Goal: Task Accomplishment & Management: Complete application form

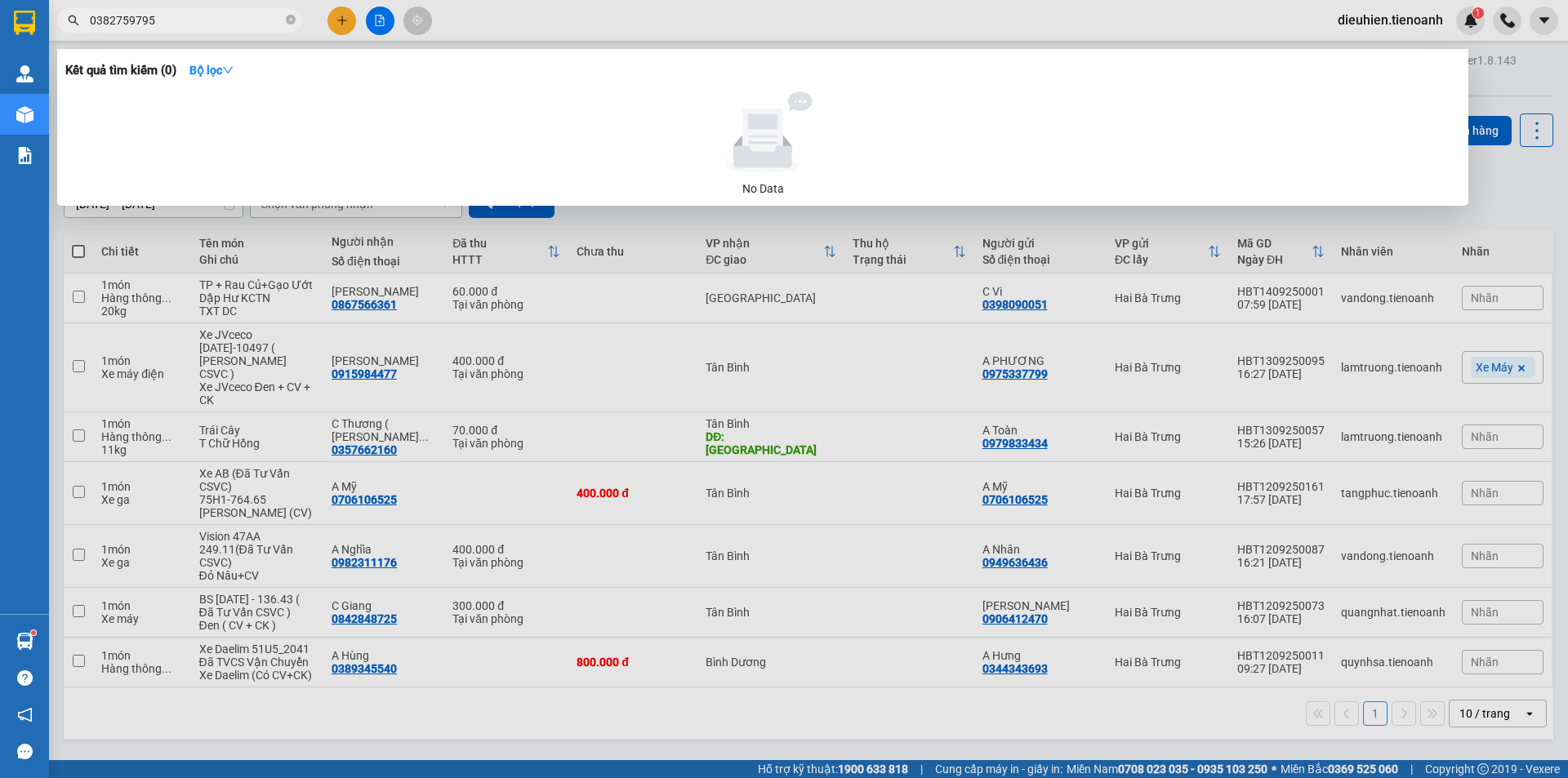
click at [211, 17] on input "0382759795" at bounding box center [186, 20] width 193 height 18
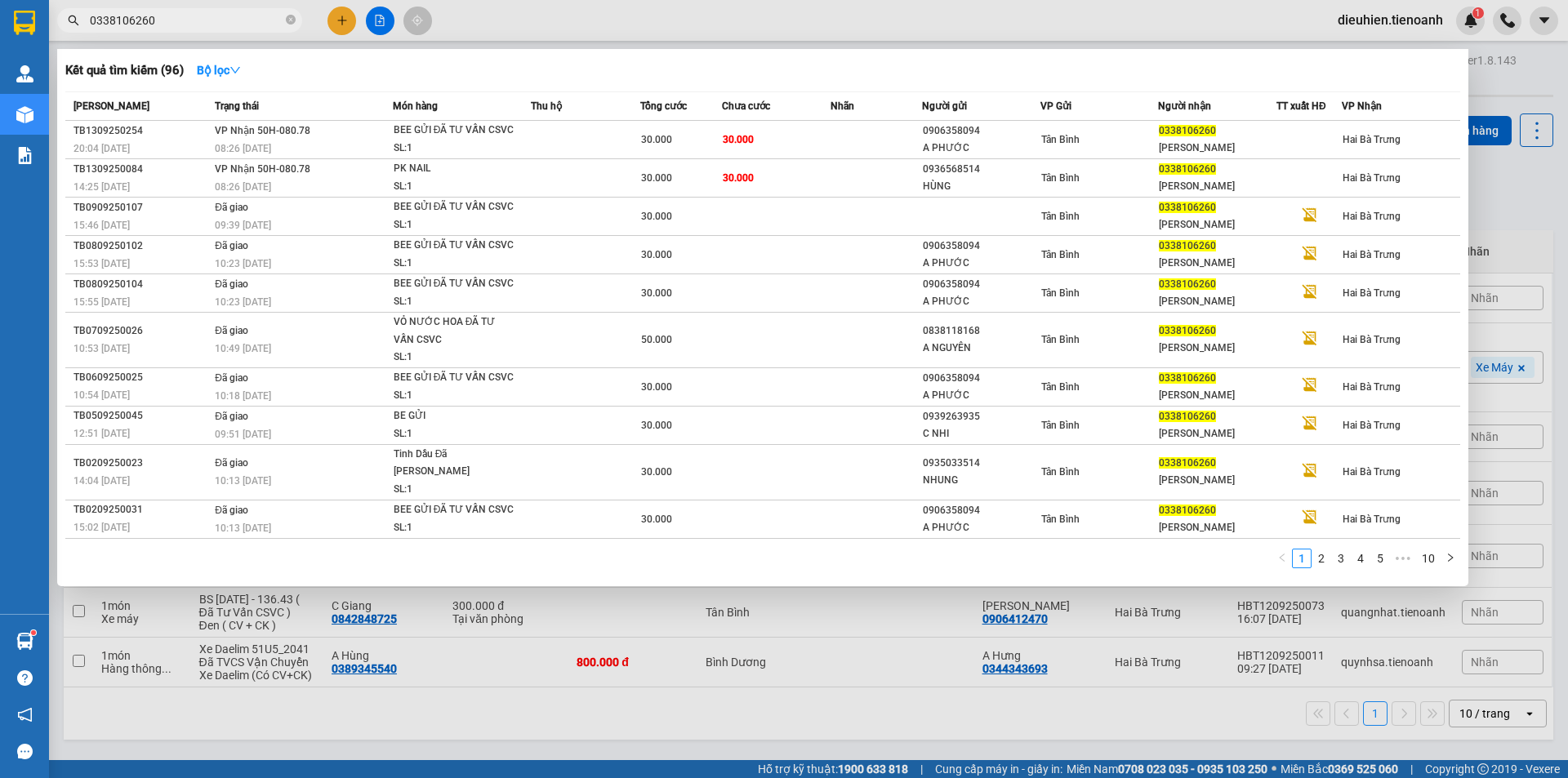
click at [228, 20] on input "0338106260" at bounding box center [186, 20] width 193 height 18
paste input "72847913"
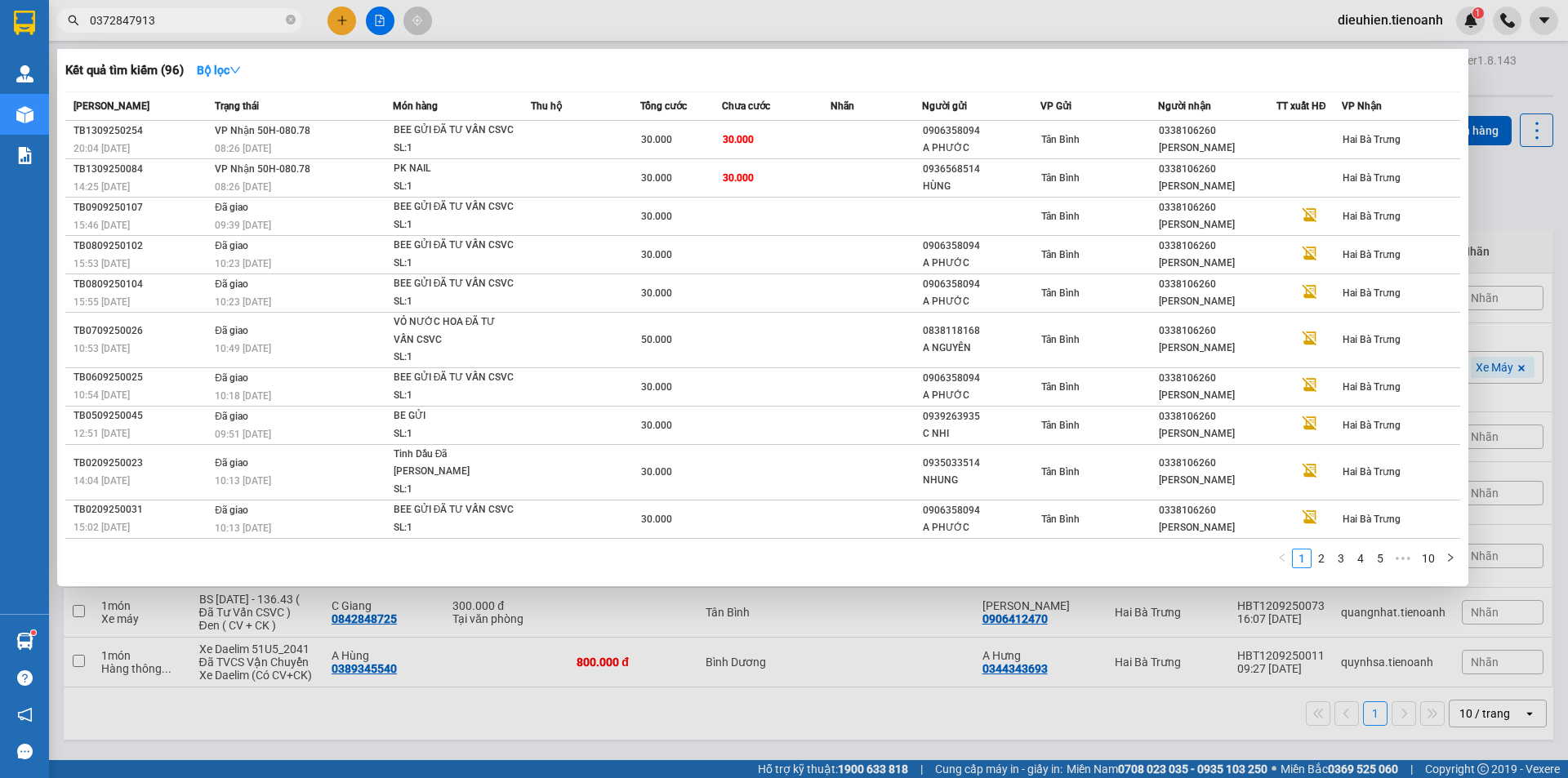
type input "0372847913"
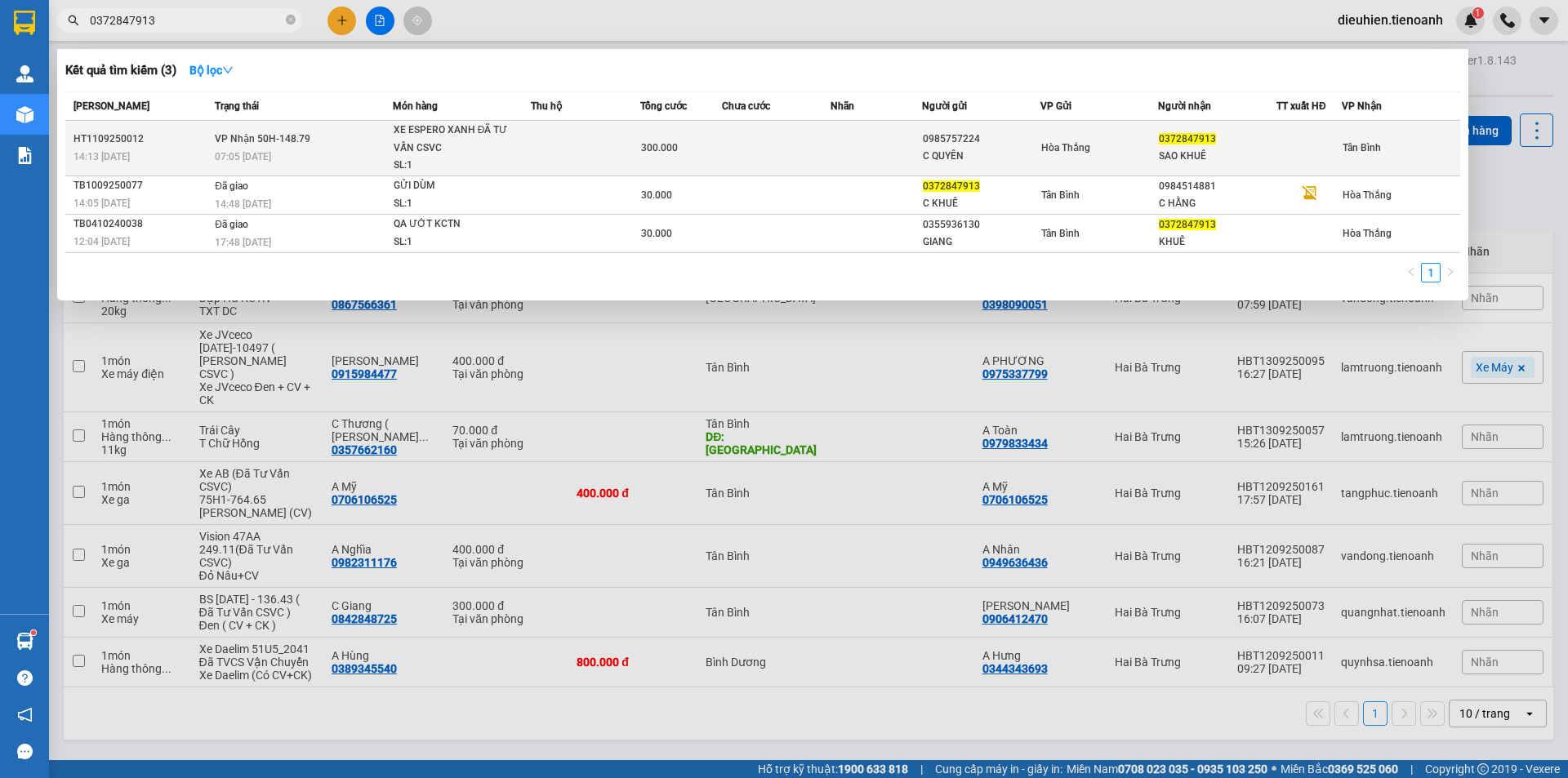
click at [248, 133] on span "VP Nhận 50H-148.79" at bounding box center [262, 138] width 95 height 11
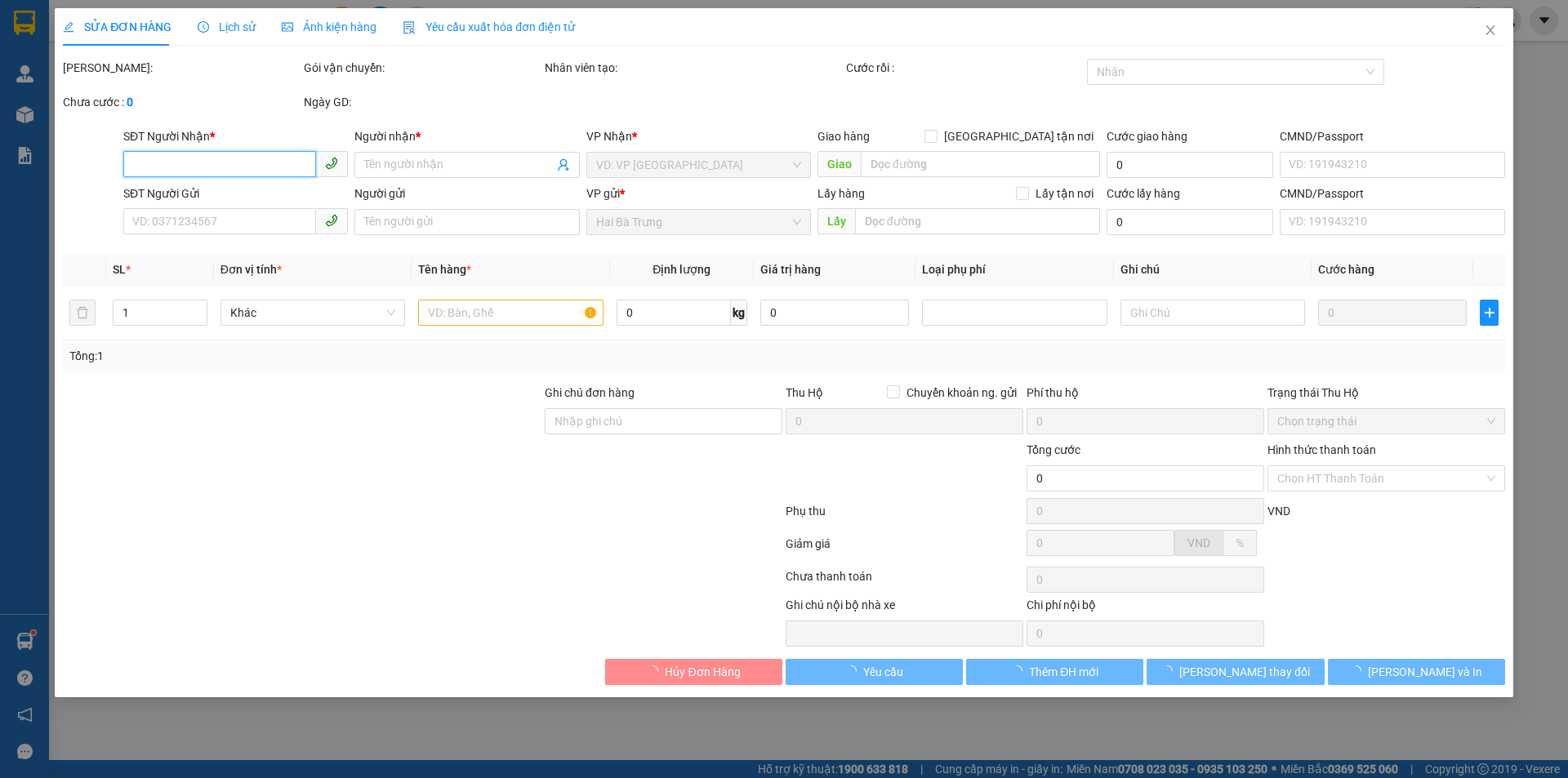
type input "0372847913"
type input "SAO KHUÊ"
type input "0985757224"
type input "C QUYÊN"
type input "300.000"
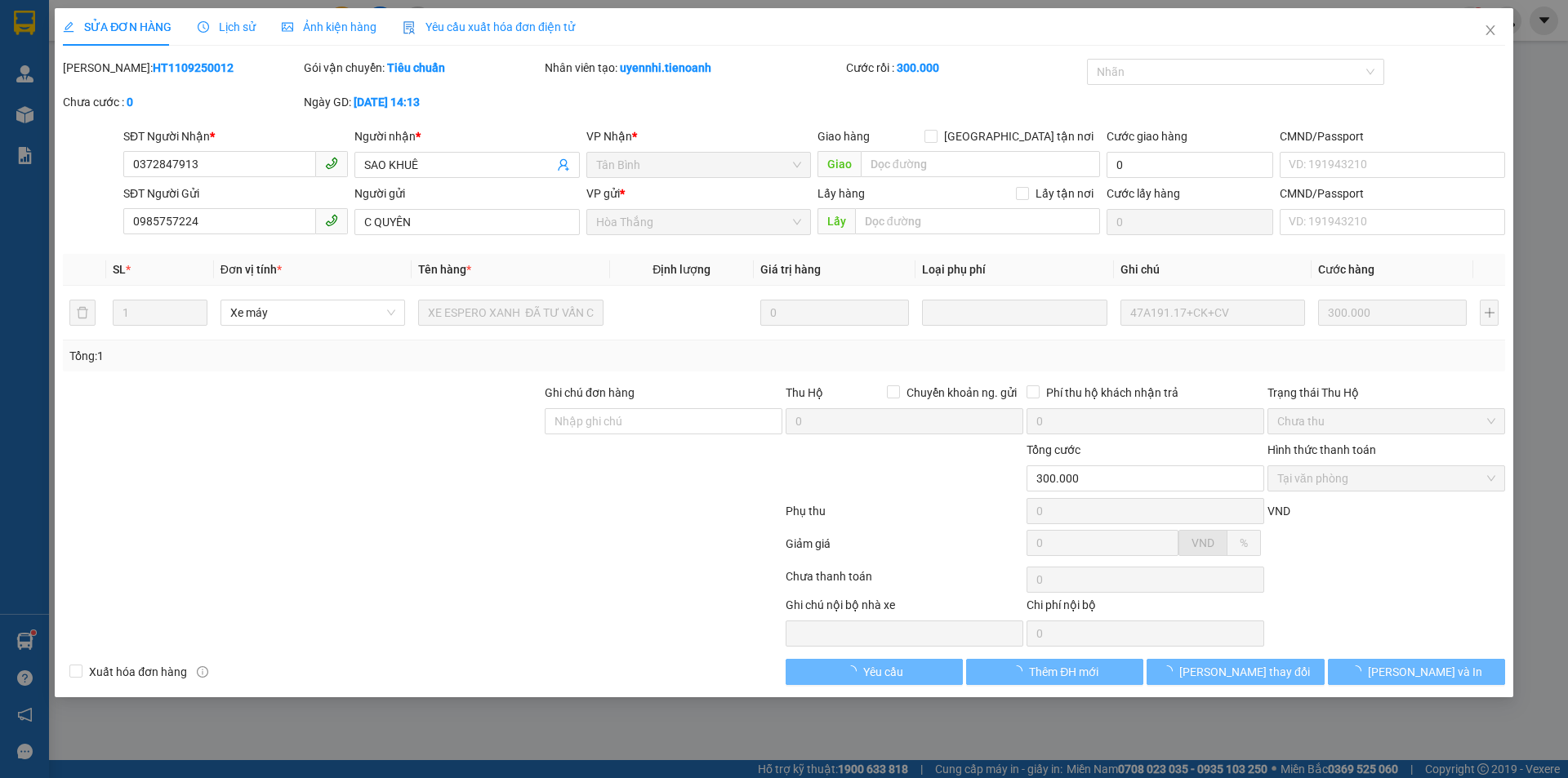
click at [226, 24] on span "Lịch sử" at bounding box center [226, 26] width 58 height 13
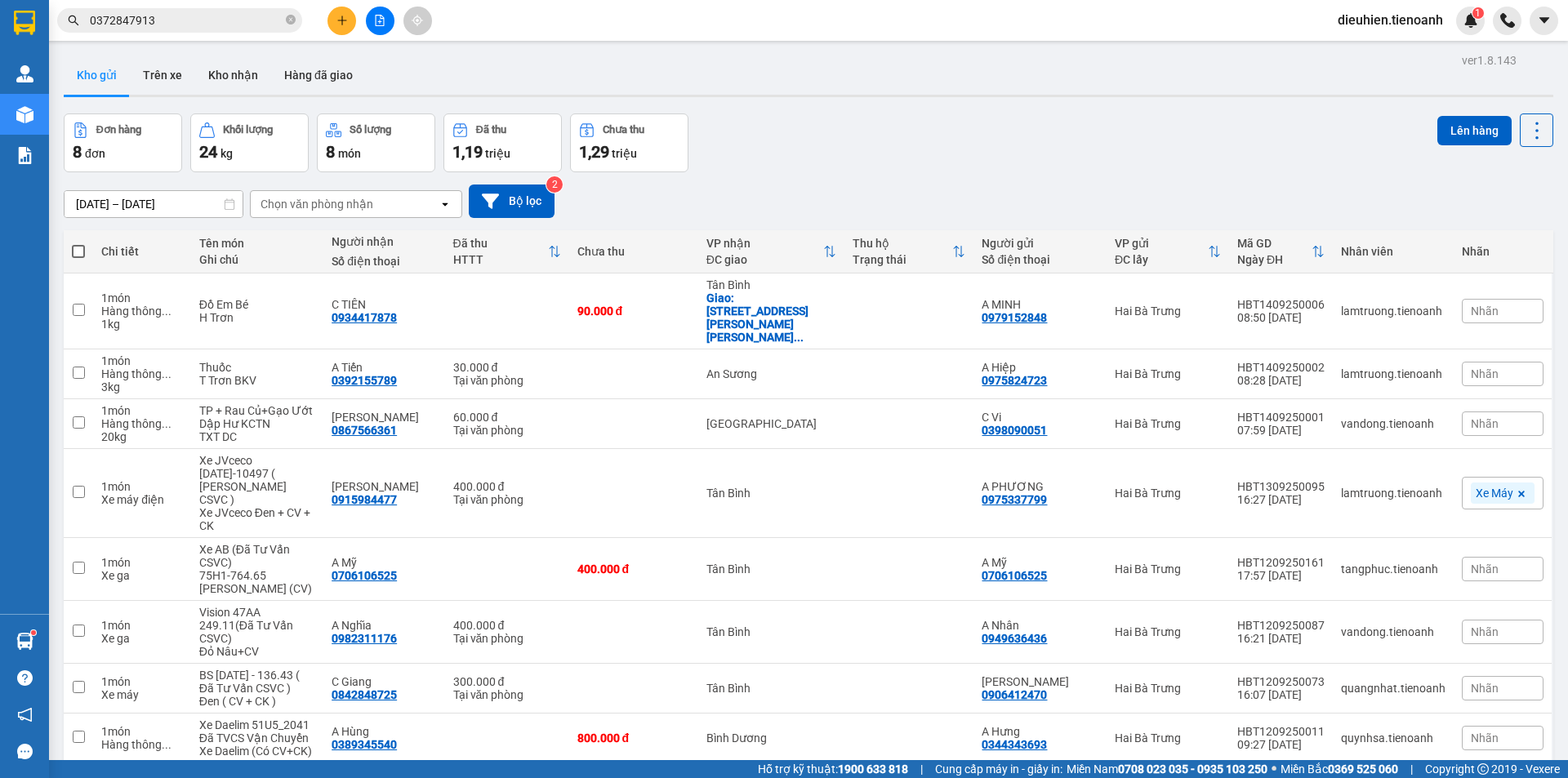
click at [281, 23] on input "0372847913" at bounding box center [186, 20] width 193 height 18
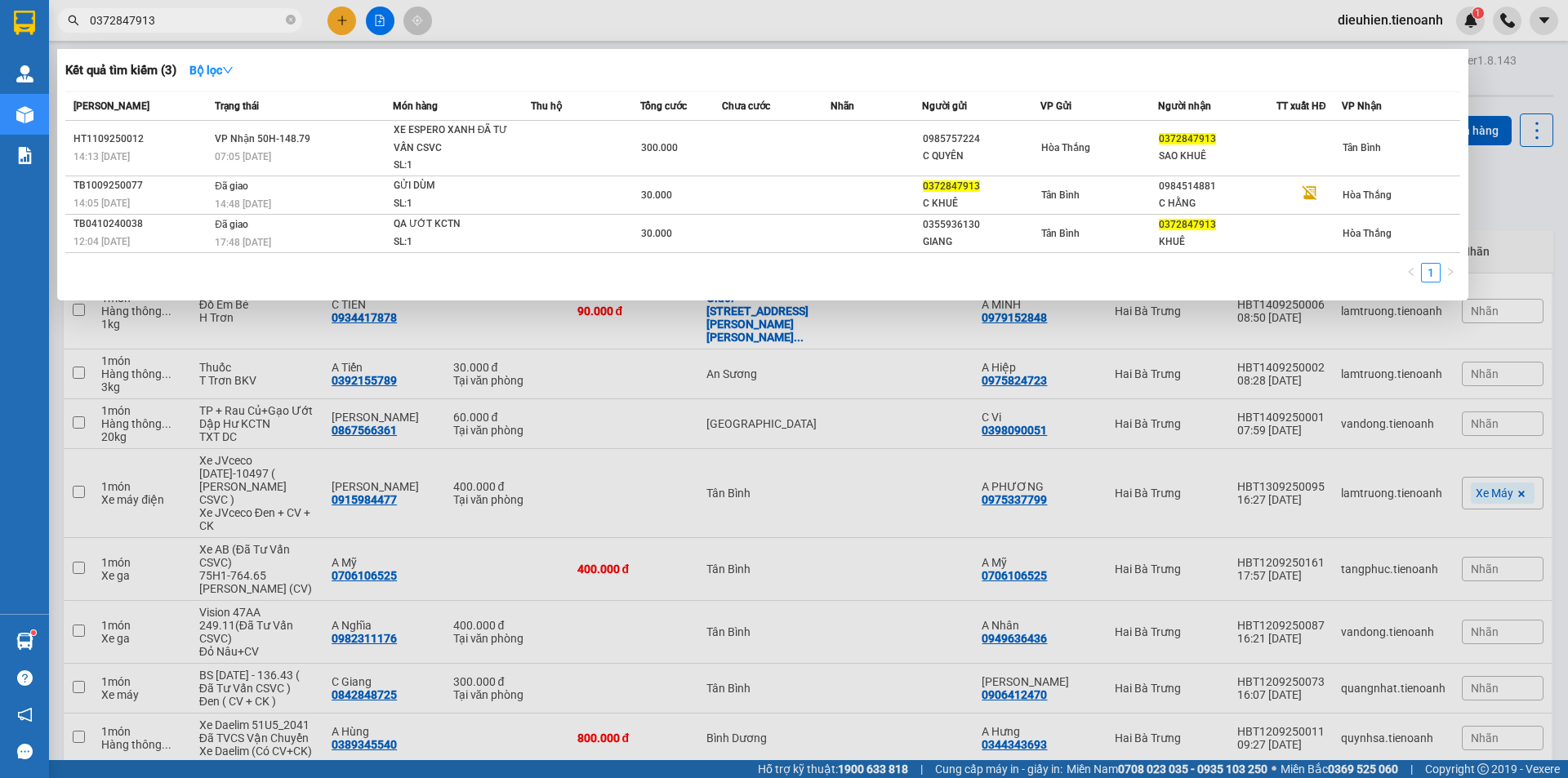
click at [227, 11] on input "0372847913" at bounding box center [186, 20] width 193 height 18
paste input "946119677"
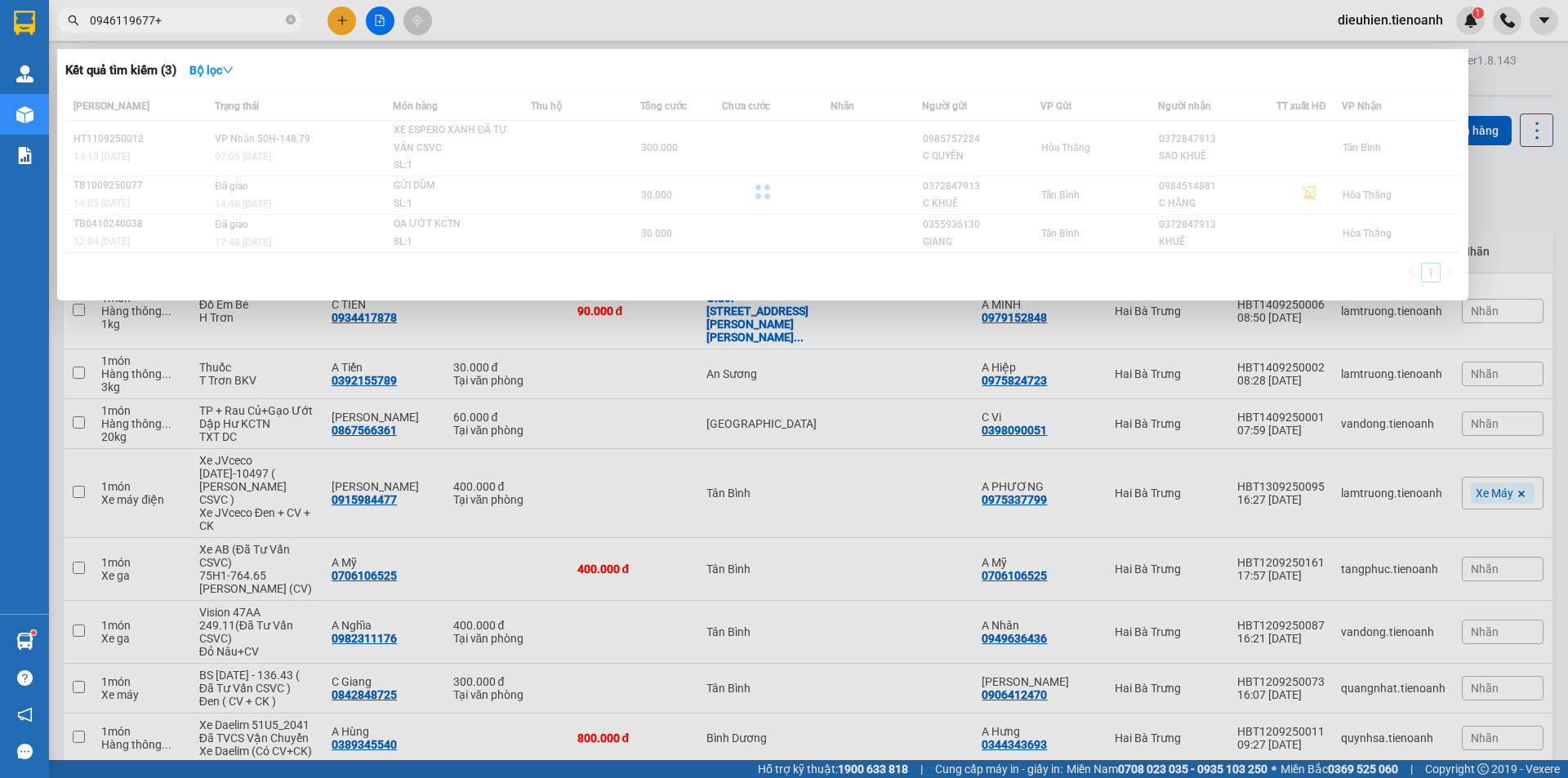
type input "0946119677"
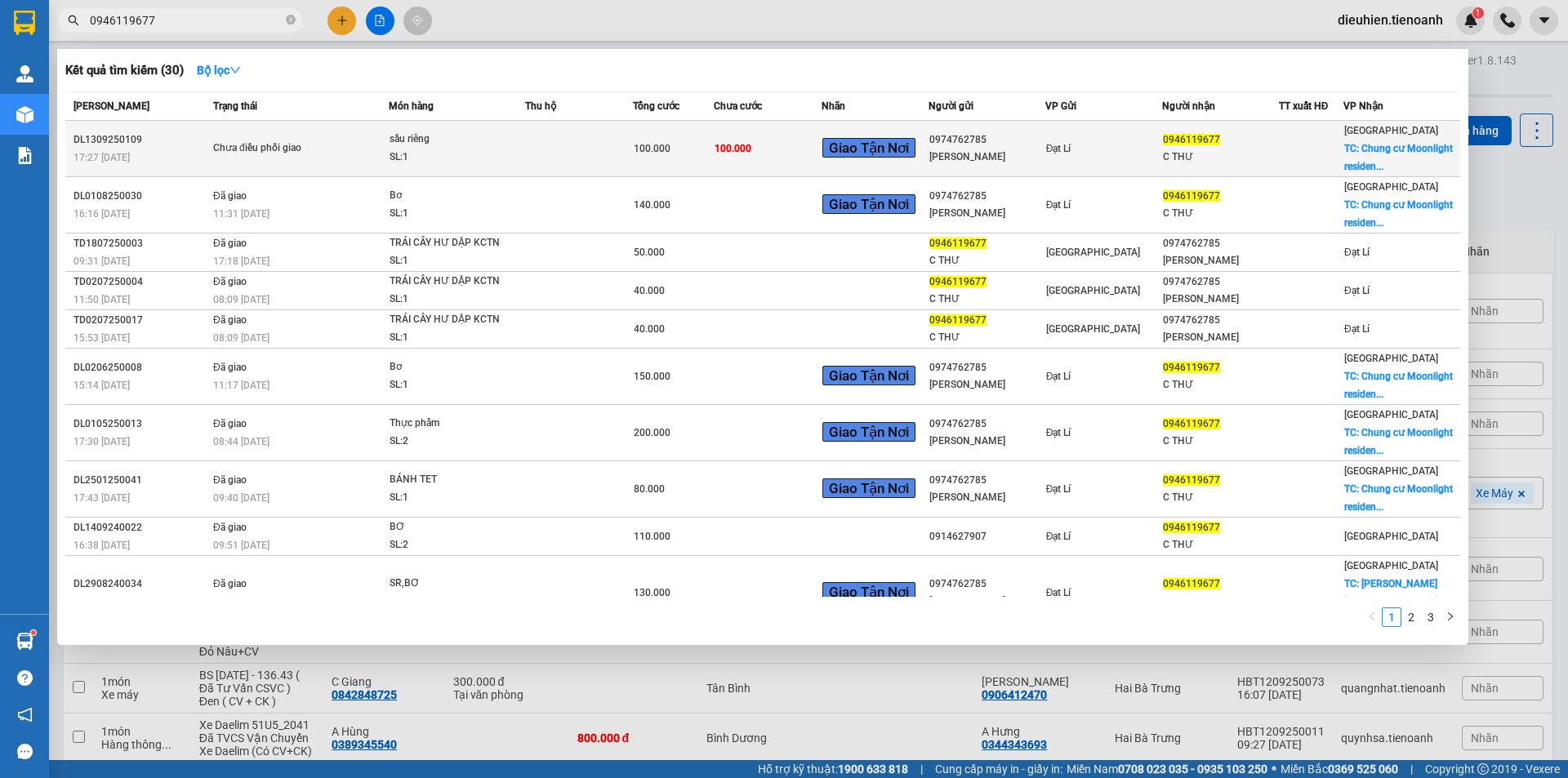
click at [279, 148] on div "Chưa điều phối giao" at bounding box center [274, 148] width 122 height 18
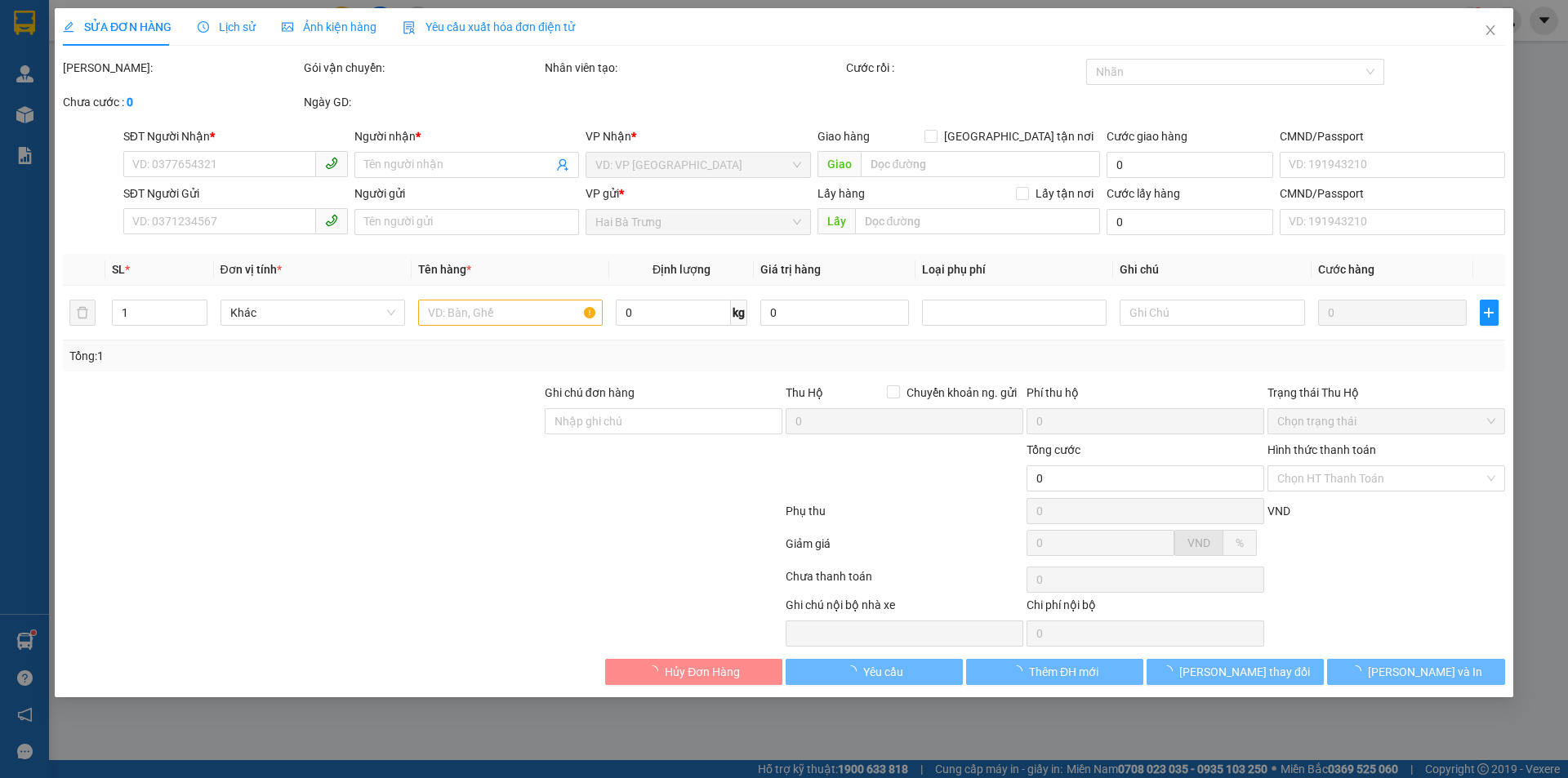
type input "0946119677"
type input "C THƯ"
checkbox input "true"
type input "[PERSON_NAME] cư Moonlight residences, [STREET_ADDRESS][PERSON_NAME]"
type input "0974762785"
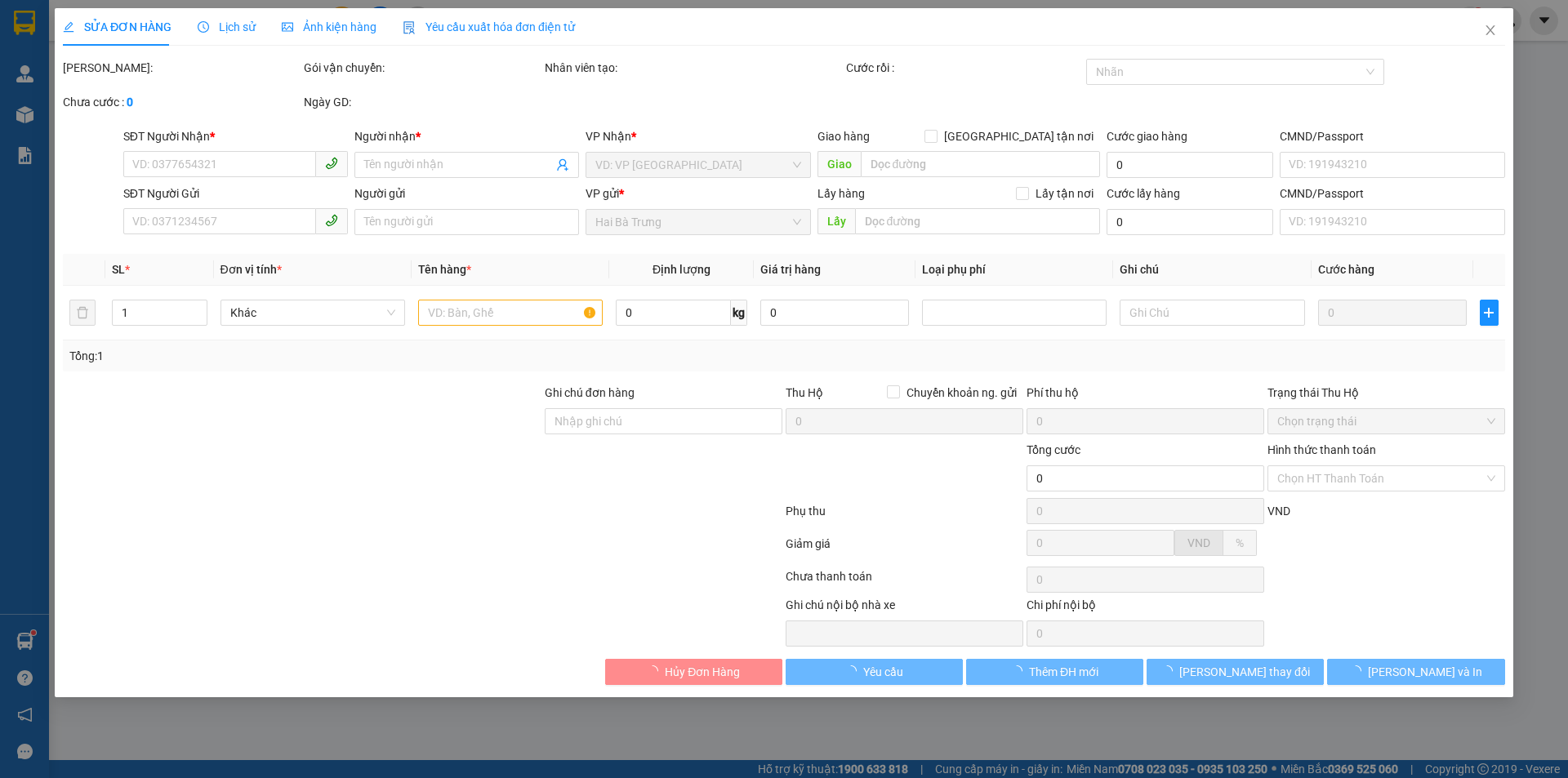
type input "[PERSON_NAME]"
type input "046169012127"
type input "100.000"
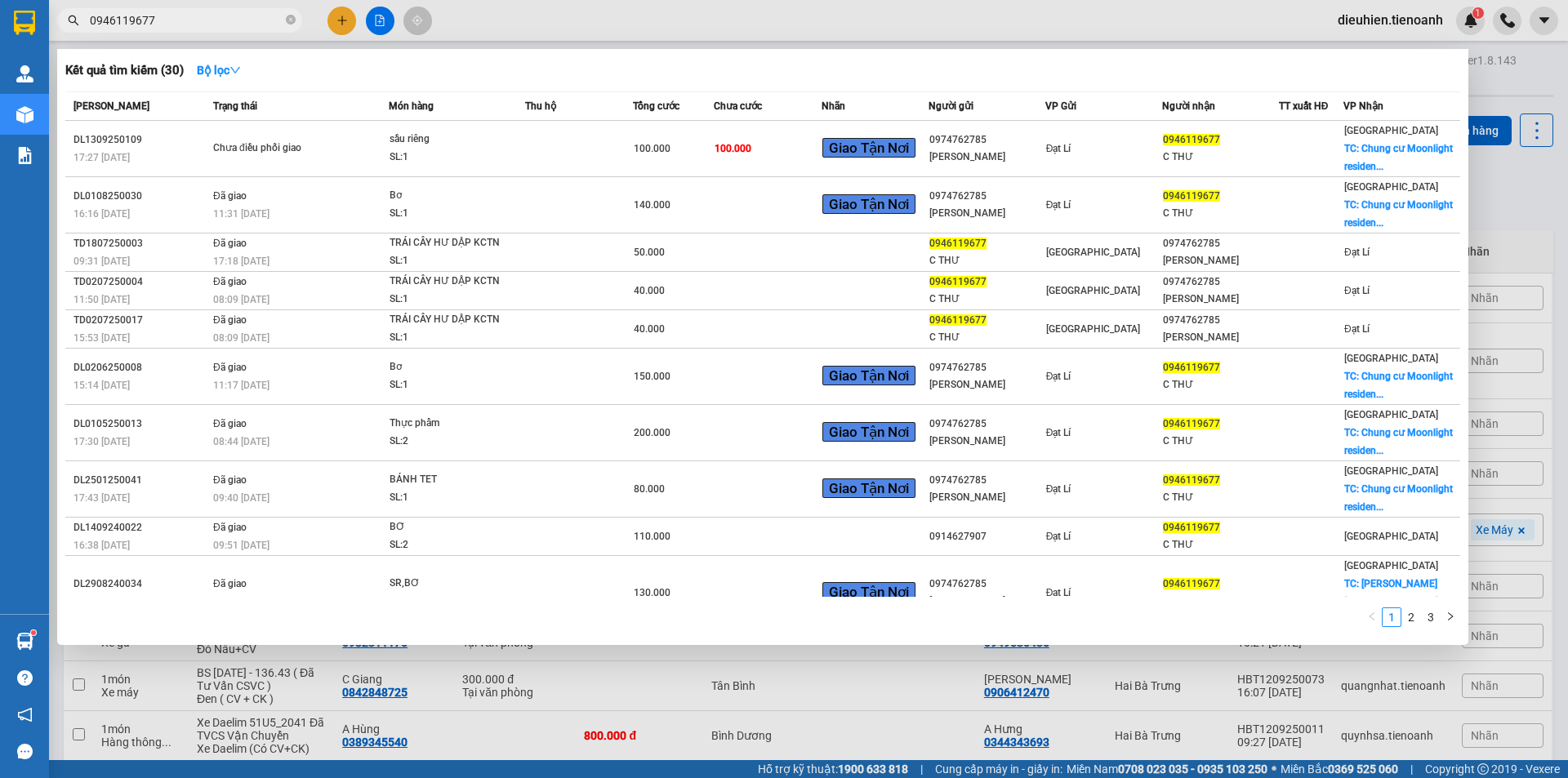
click at [237, 14] on input "0946119677" at bounding box center [186, 20] width 193 height 18
paste input "837125121"
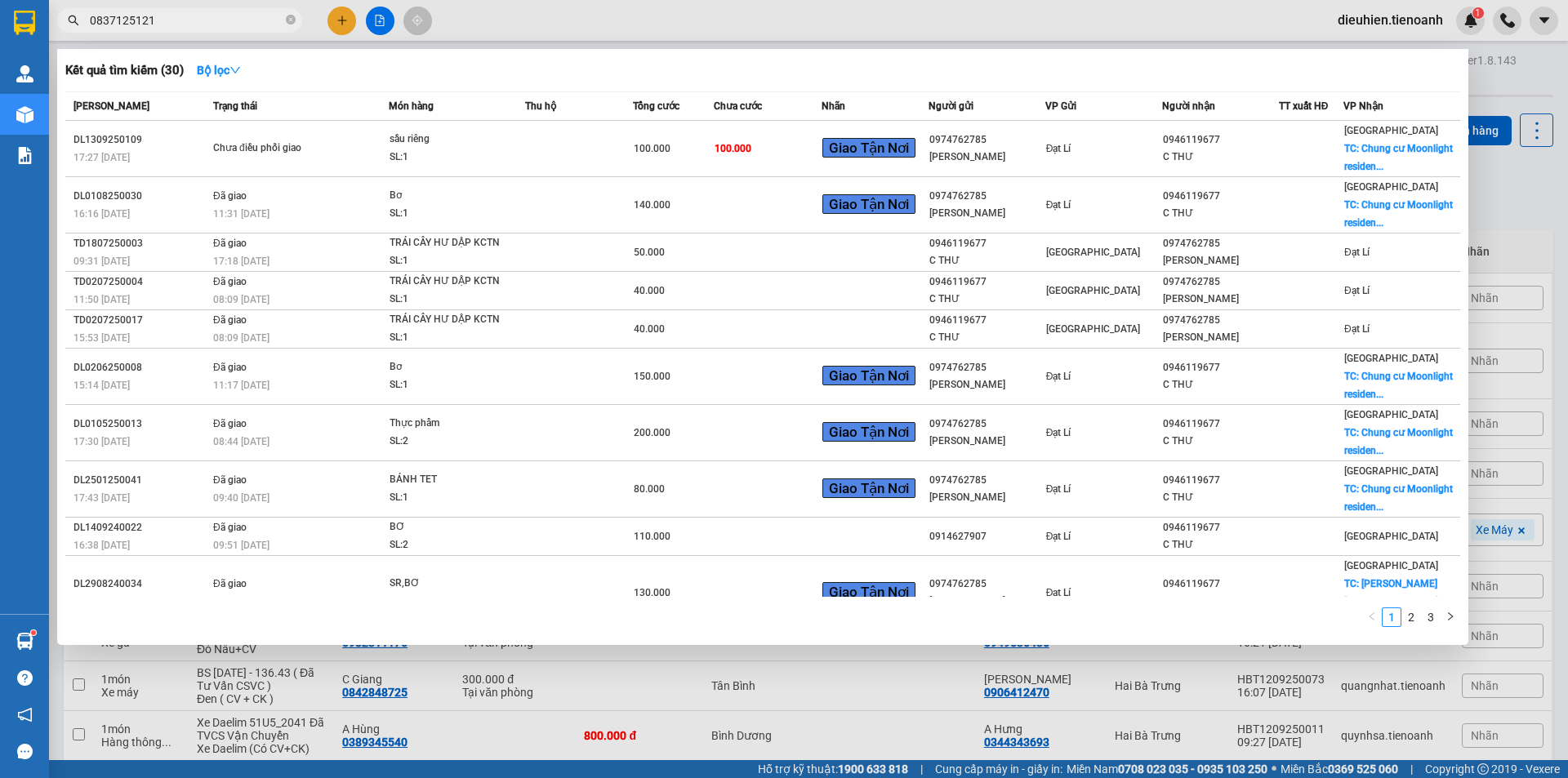
type input "0837125121"
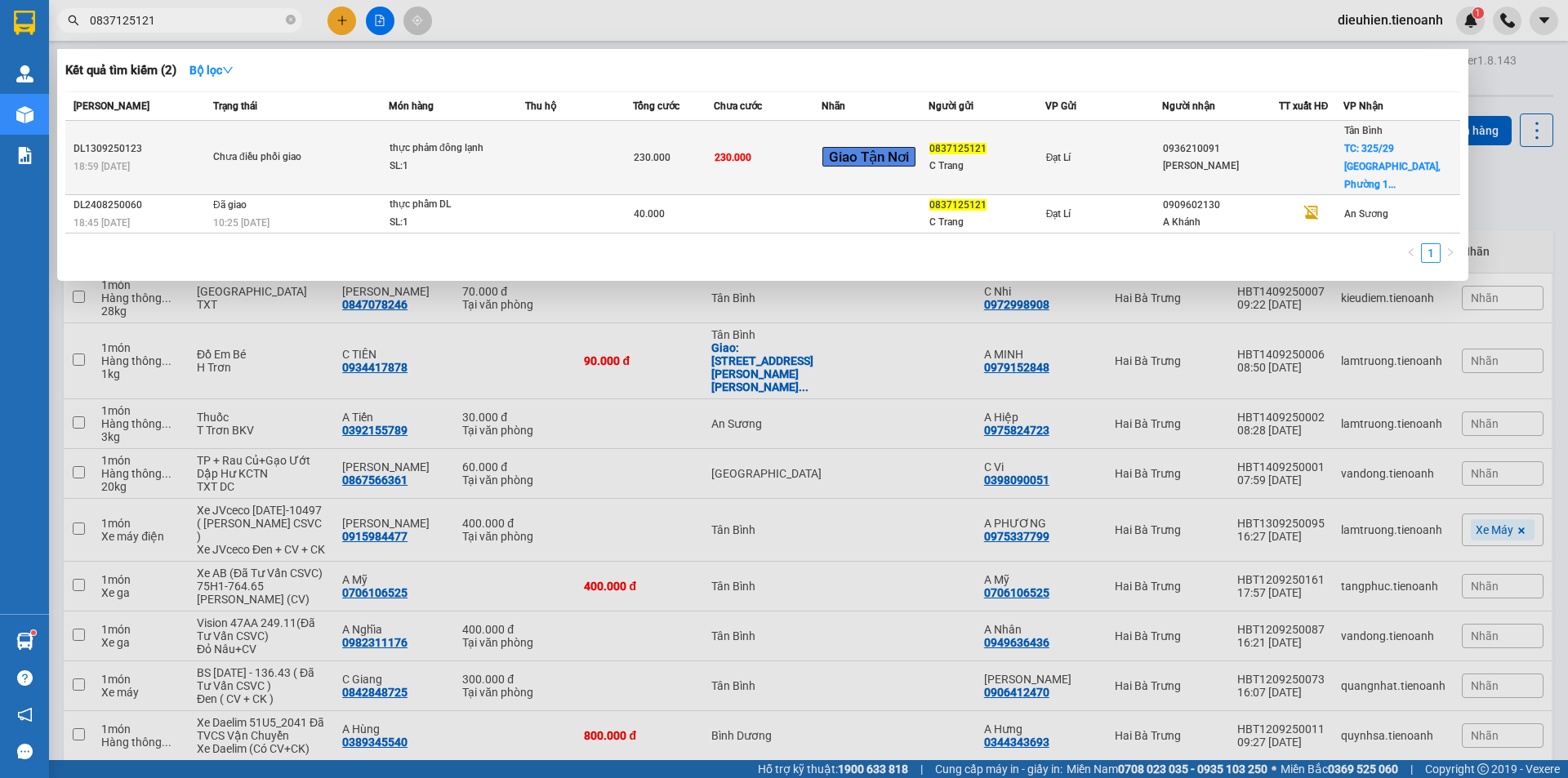
click at [449, 164] on div "SL: 1" at bounding box center [450, 167] width 122 height 18
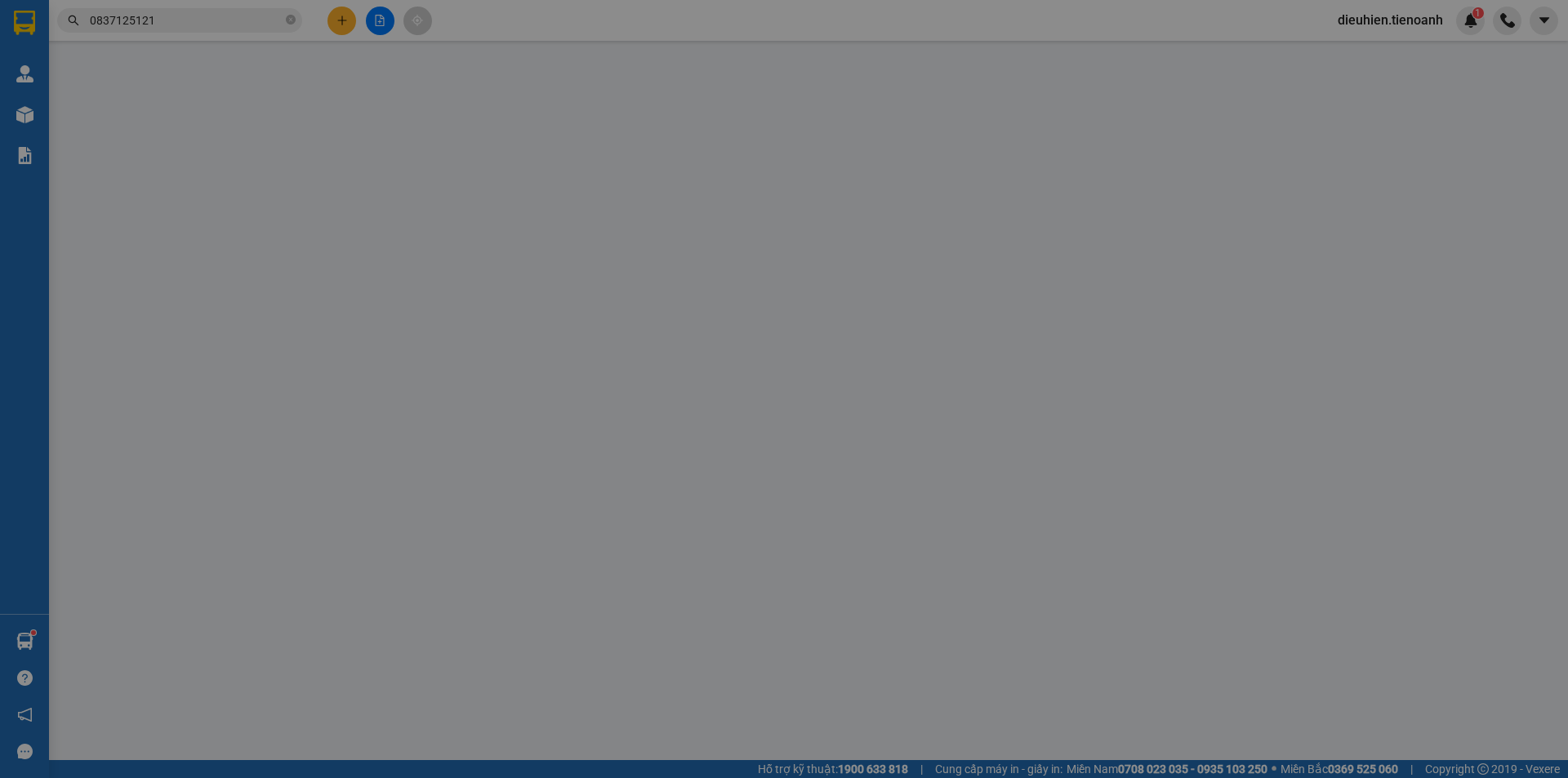
type input "0936210091"
type input "[PERSON_NAME]"
checkbox input "true"
type input "[STREET_ADDRESS]"
type input "0837125121"
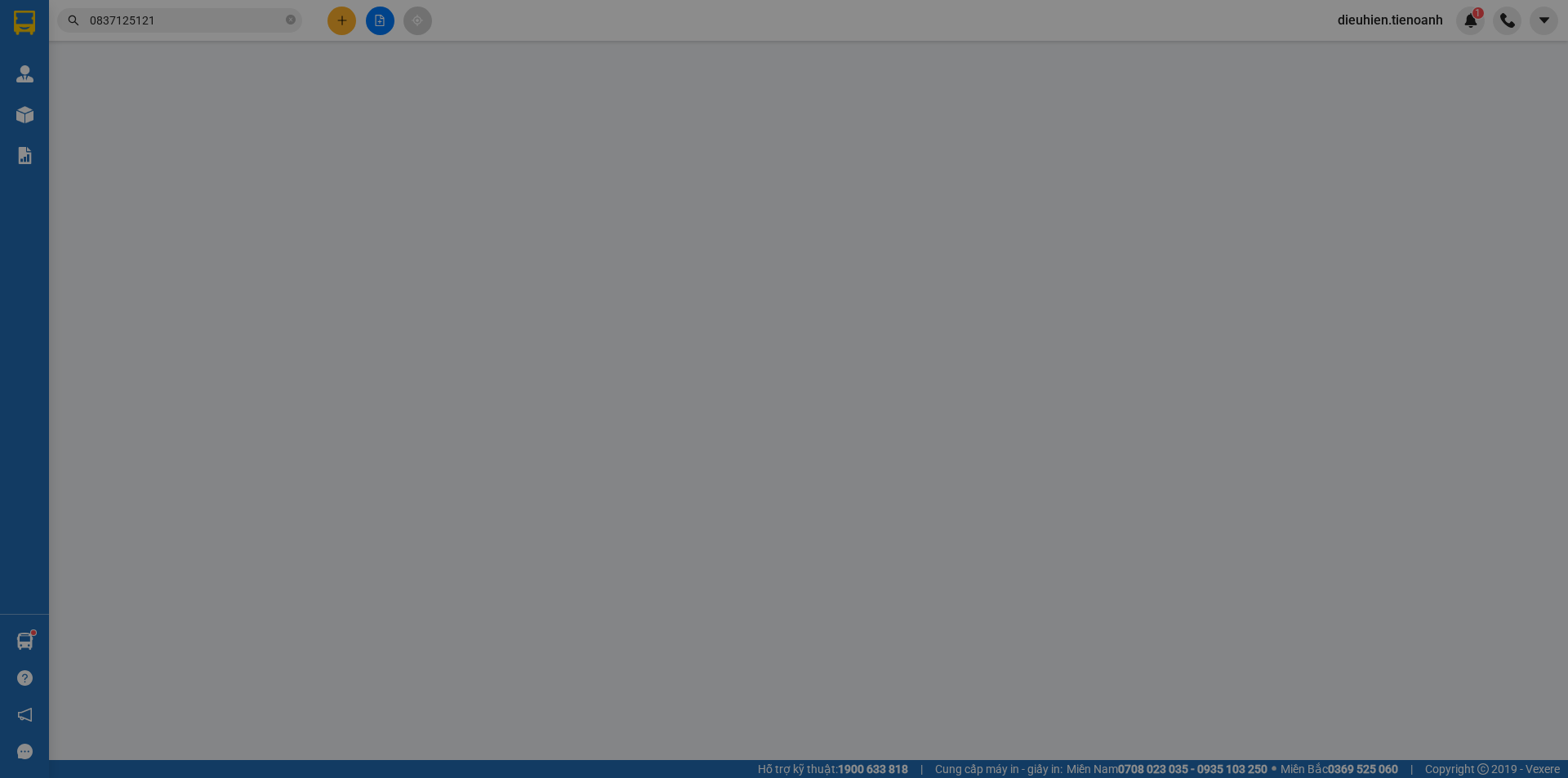
type input "C Trang"
type input "230.000"
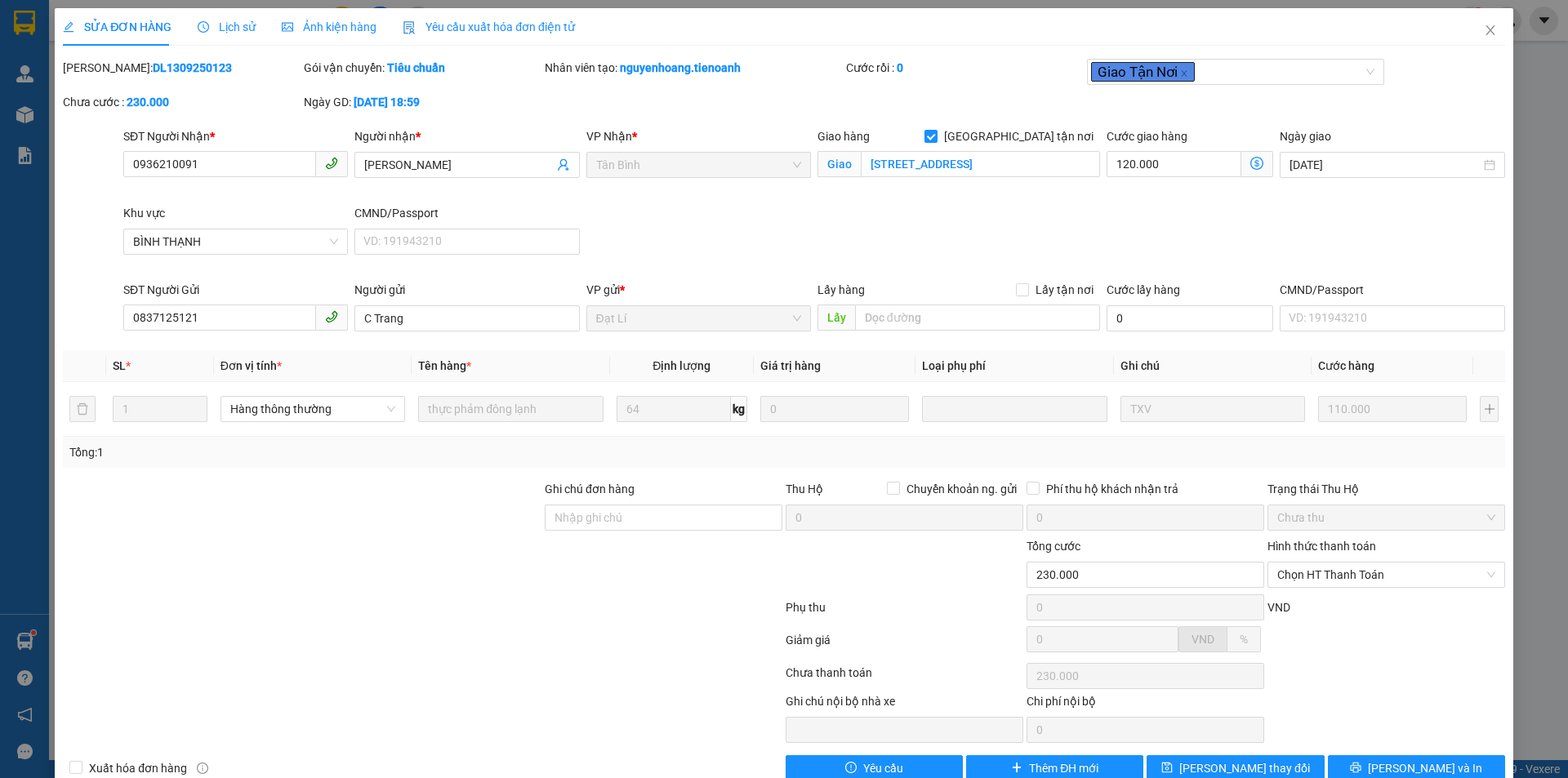
click at [239, 24] on span "Lịch sử" at bounding box center [226, 26] width 58 height 13
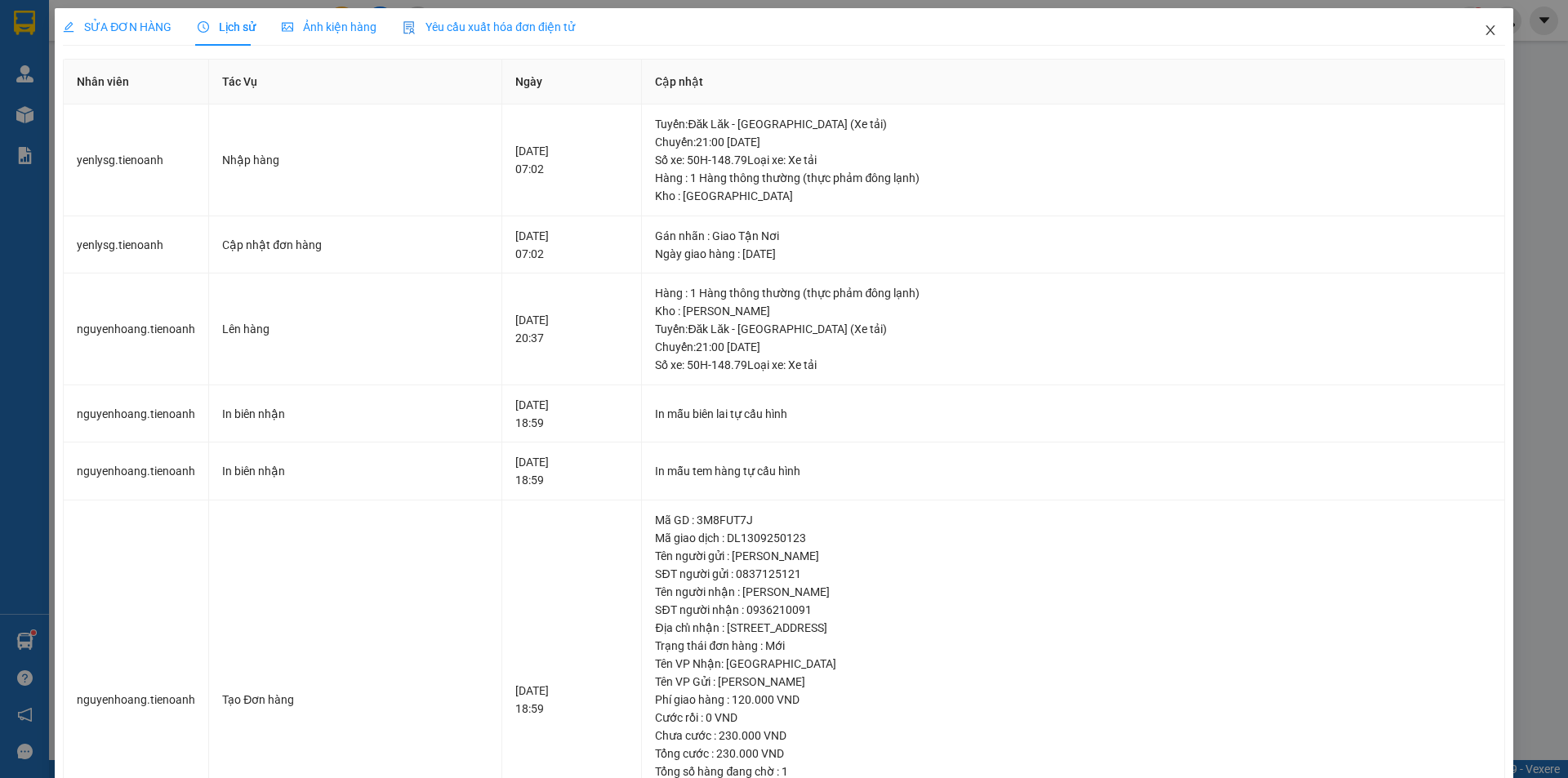
click at [1484, 27] on icon "close" at bounding box center [1490, 30] width 13 height 13
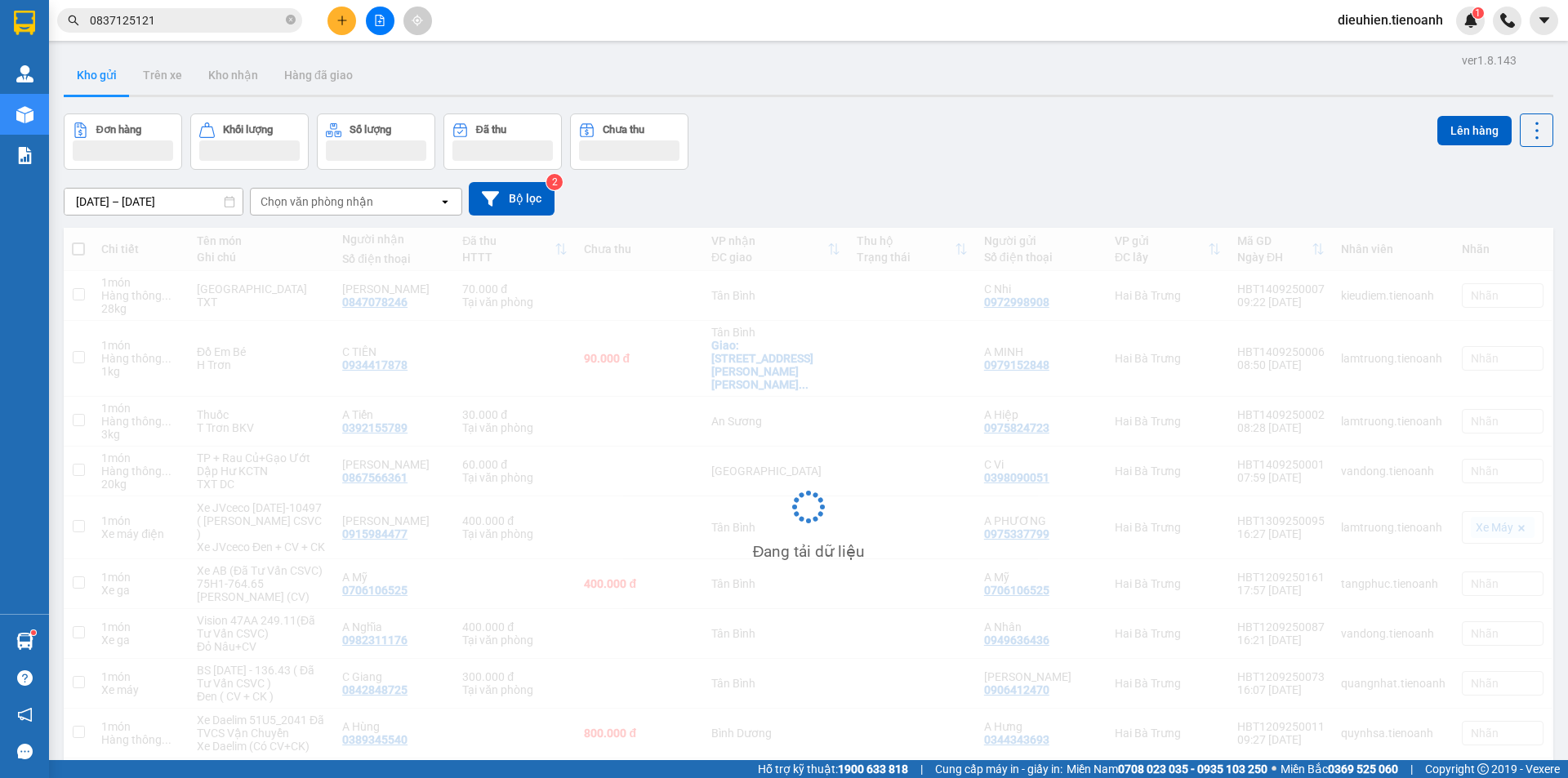
click at [256, 15] on input "0837125121" at bounding box center [186, 20] width 193 height 18
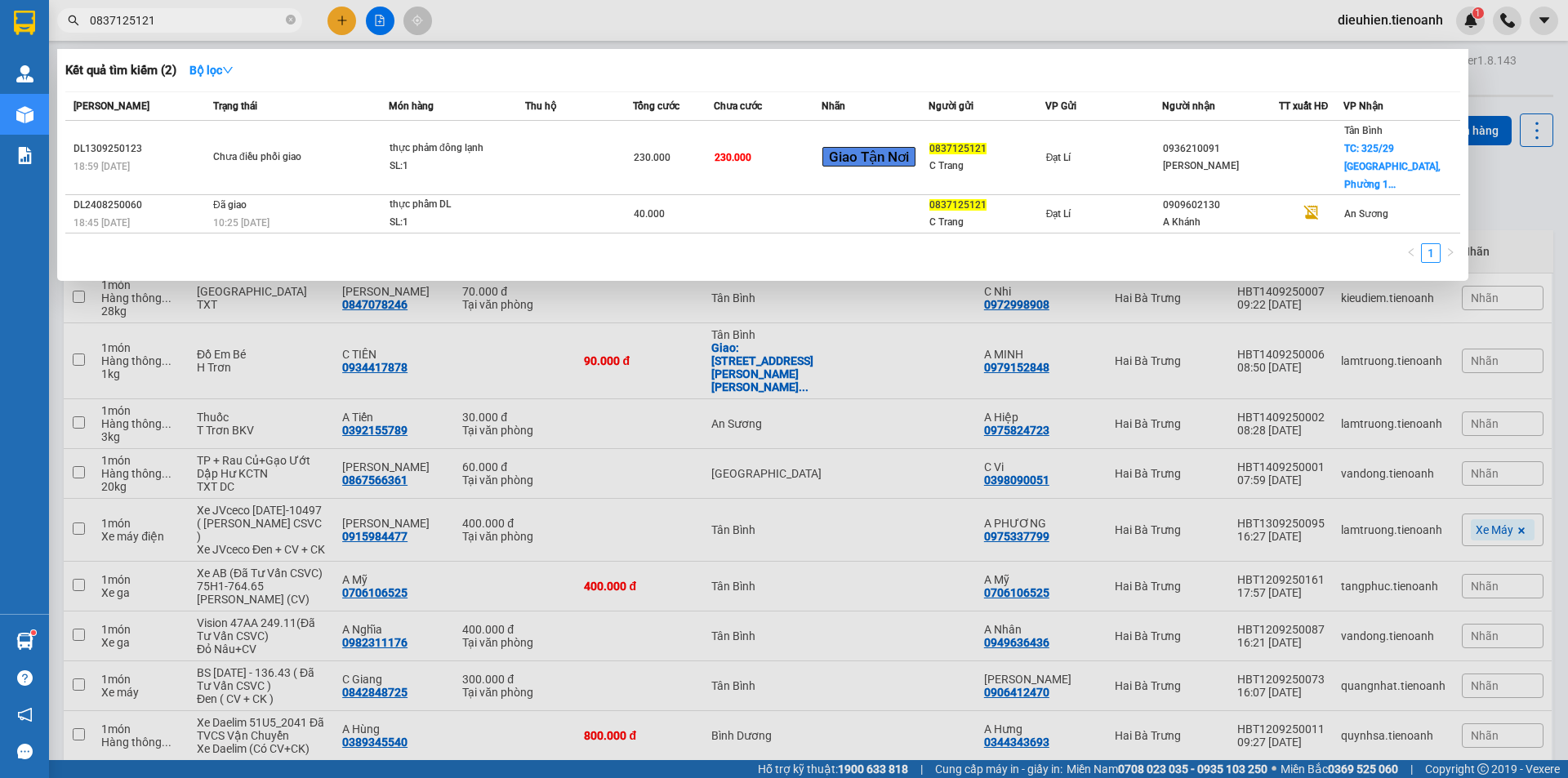
click at [256, 15] on input "0837125121" at bounding box center [186, 20] width 193 height 18
paste input "2230807"
type input "0832230807"
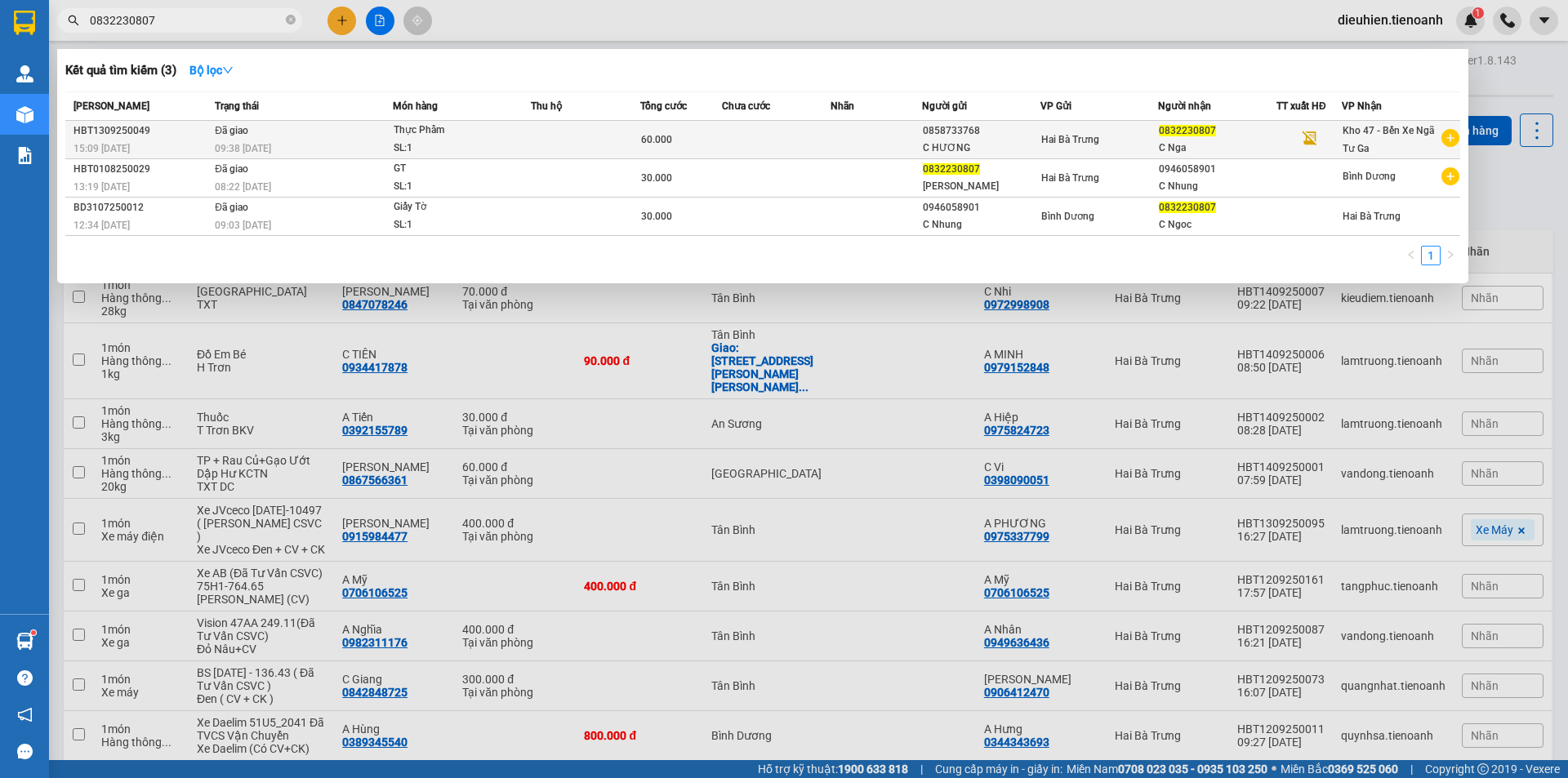
click at [438, 156] on div "SL: 1" at bounding box center [455, 148] width 122 height 18
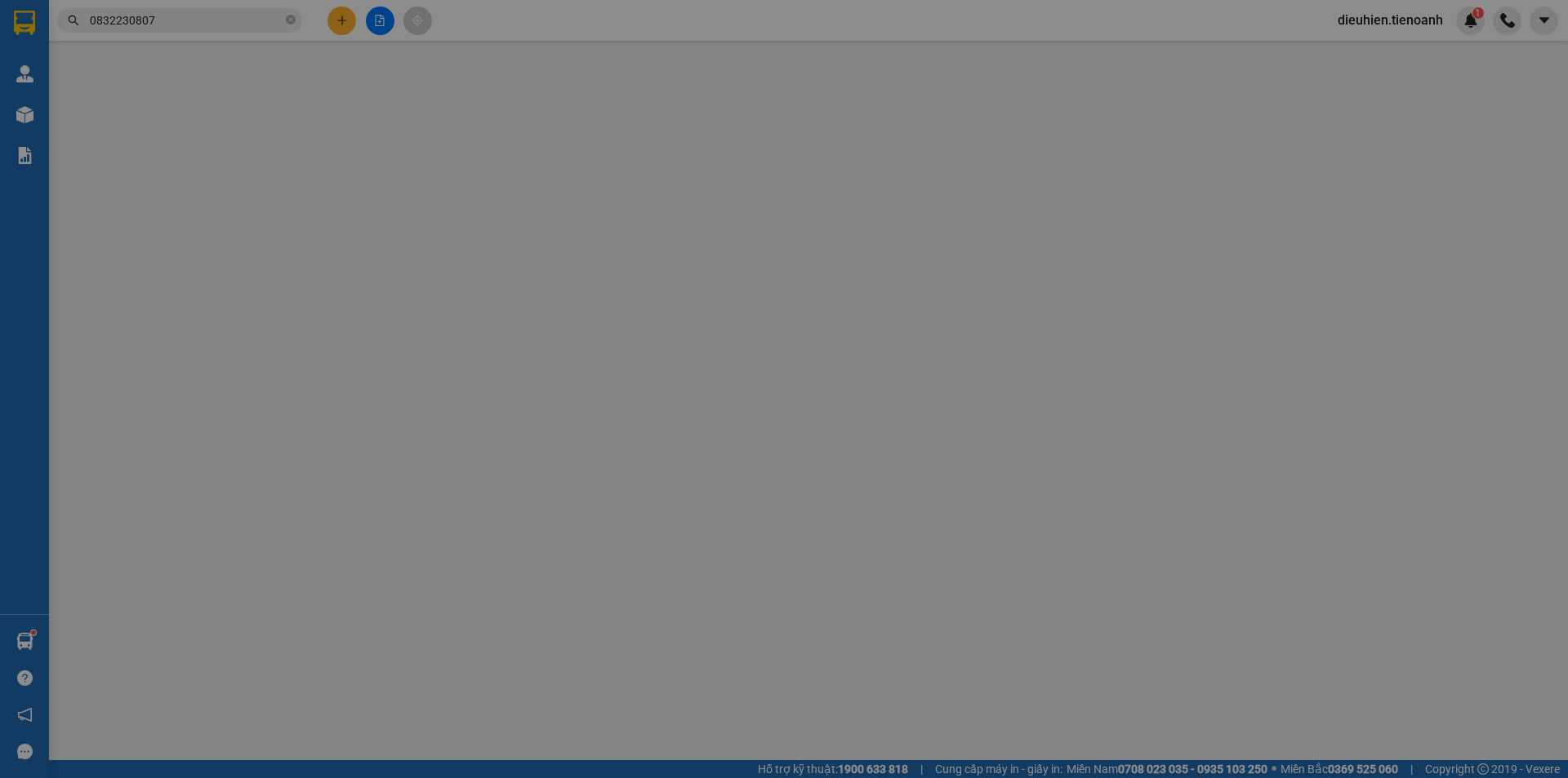
type input "0832230807"
type input "C Nga"
type input "0858733768"
type input "C HƯƠNG"
type input "60.000"
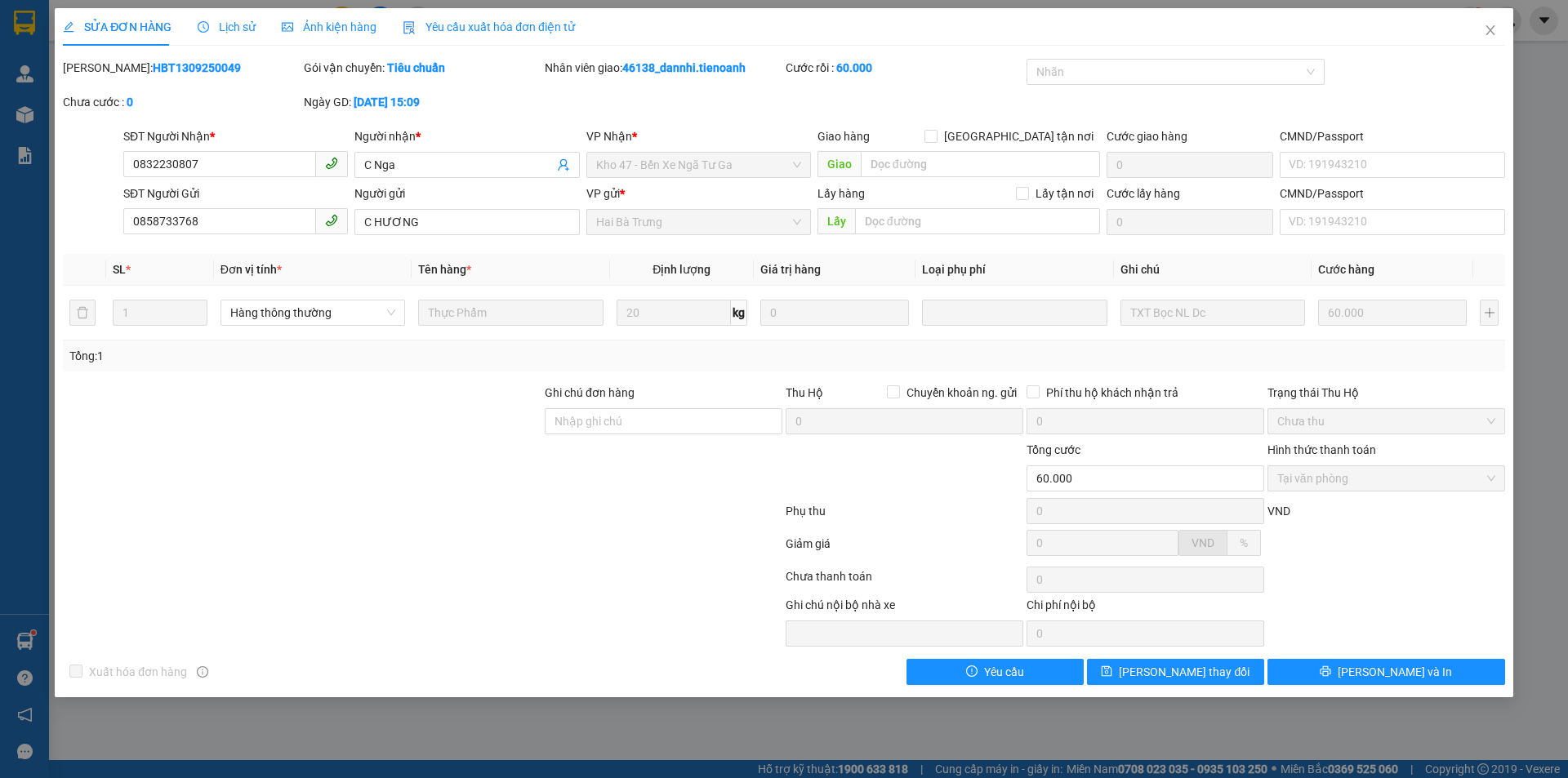
click at [237, 25] on span "Lịch sử" at bounding box center [226, 26] width 58 height 13
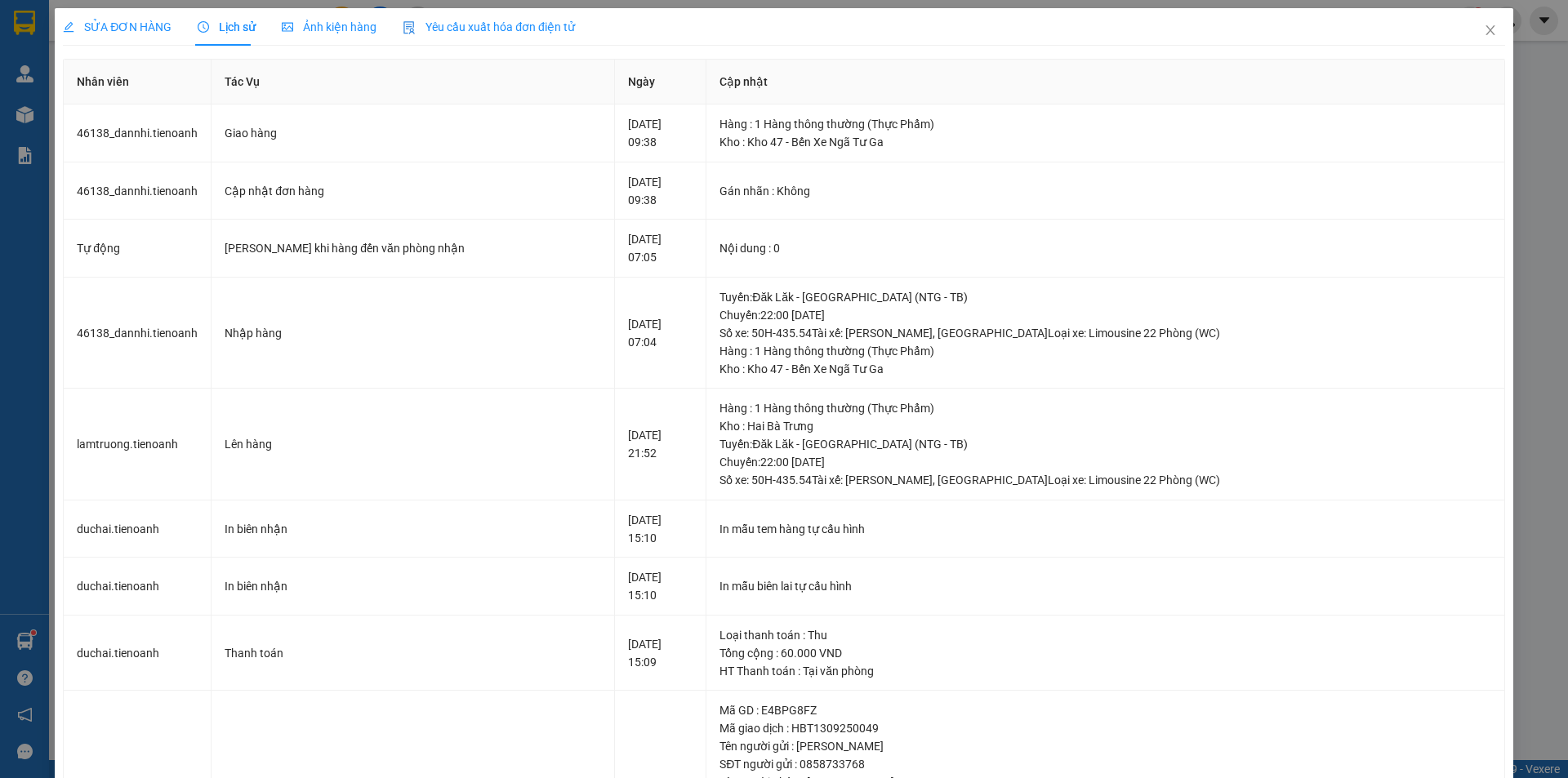
click at [141, 44] on div "SỬA ĐƠN HÀNG" at bounding box center [117, 26] width 108 height 38
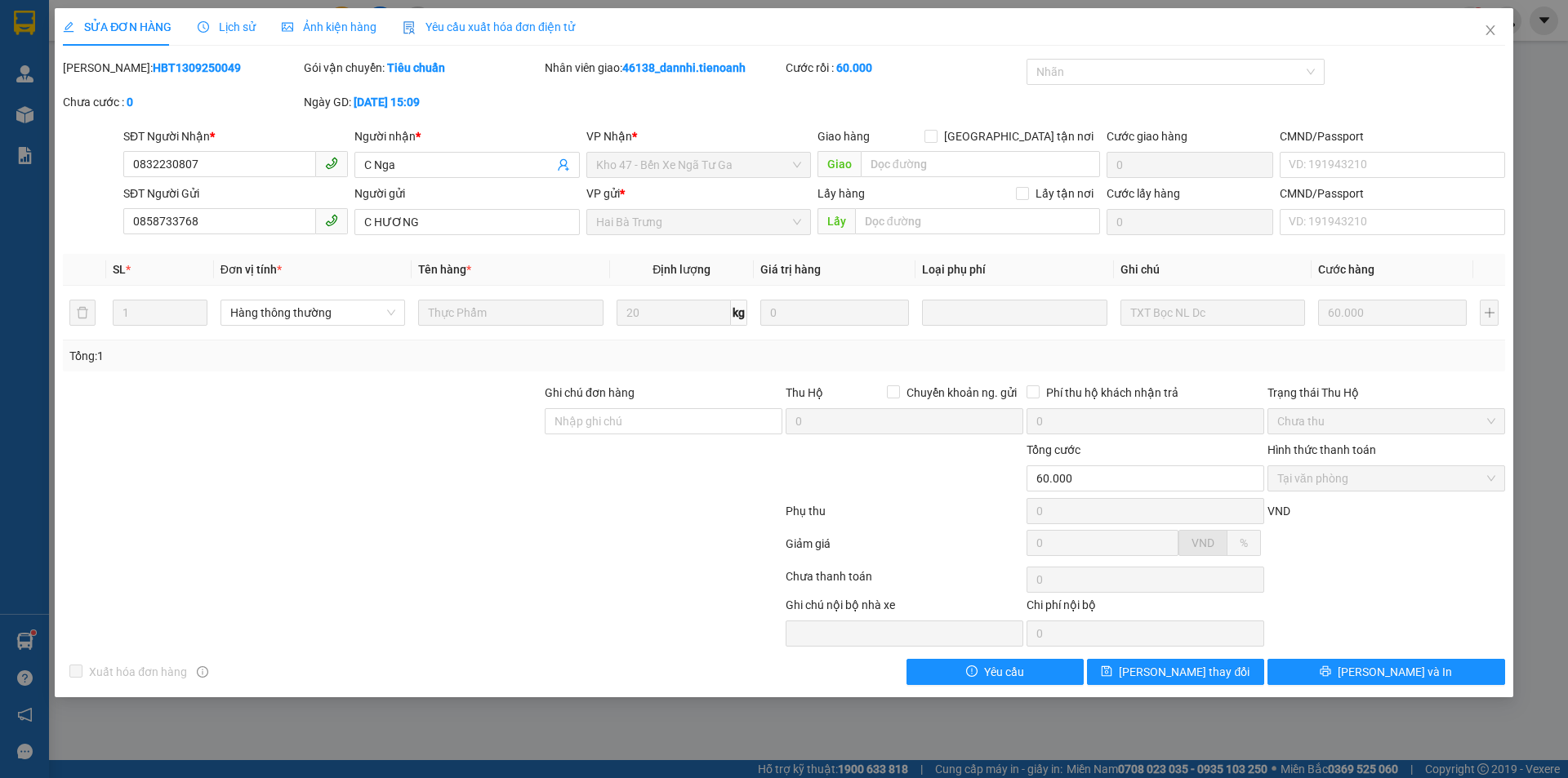
click at [360, 31] on span "Ảnh kiện hàng" at bounding box center [329, 26] width 95 height 13
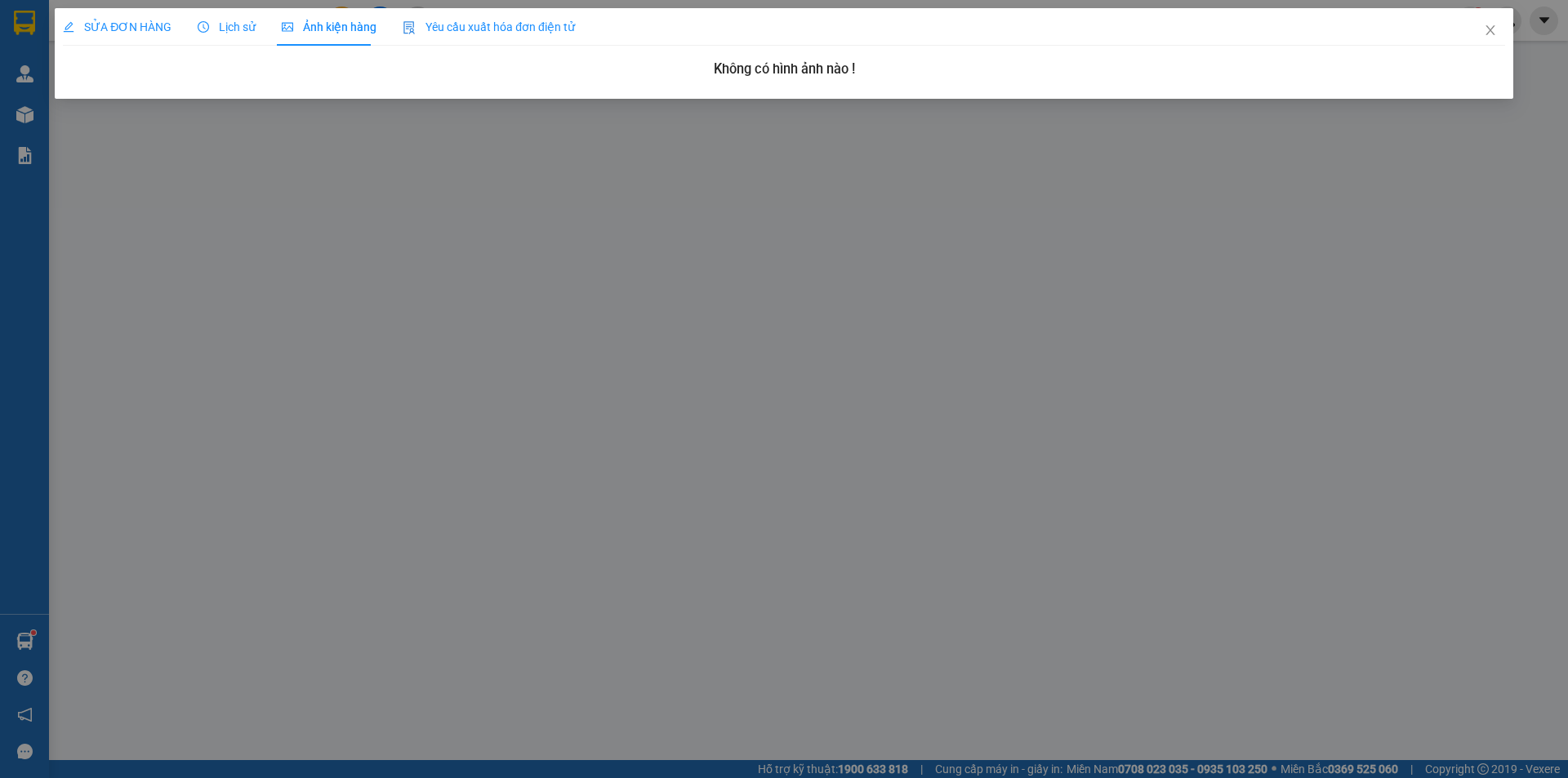
click at [229, 35] on div "Lịch sử" at bounding box center [226, 27] width 58 height 18
